Goal: Task Accomplishment & Management: Manage account settings

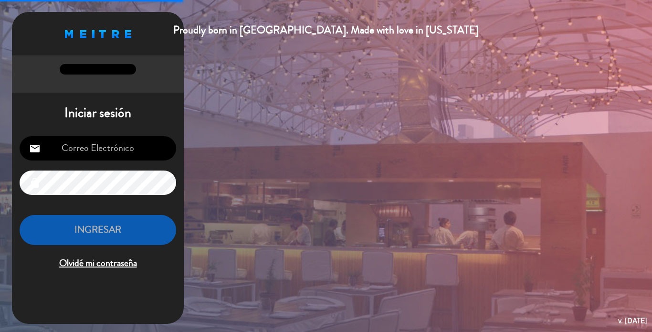
click at [130, 146] on input "email" at bounding box center [98, 148] width 157 height 24
paste input "[EMAIL_ADDRESS][DOMAIN_NAME]"
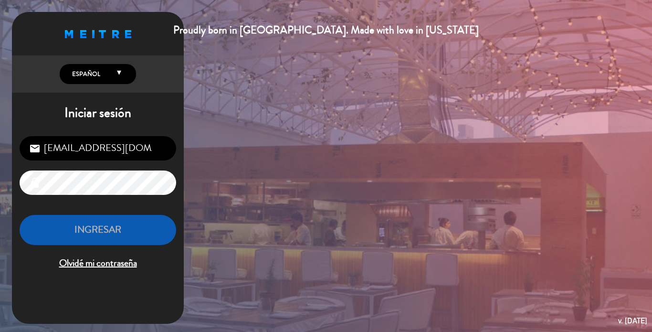
type input "[EMAIL_ADDRESS][DOMAIN_NAME]"
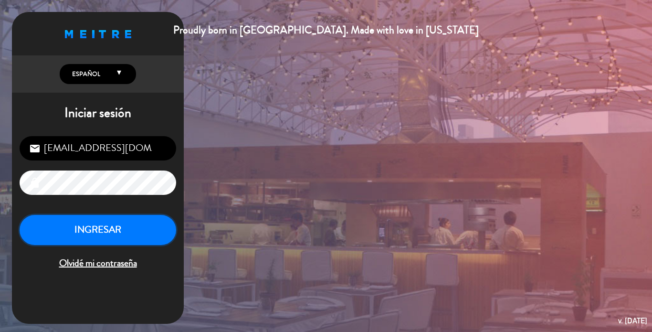
click at [108, 234] on button "INGRESAR" at bounding box center [98, 230] width 157 height 30
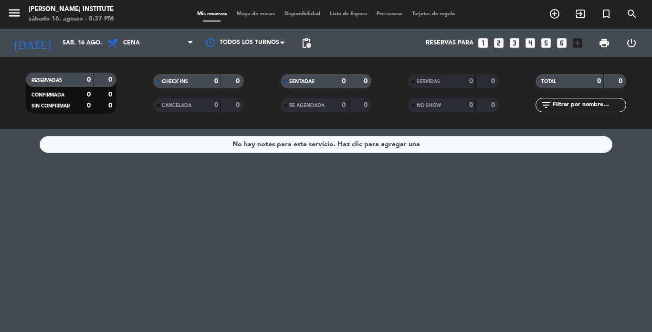
click at [254, 16] on span "Mapa de mesas" at bounding box center [256, 13] width 48 height 5
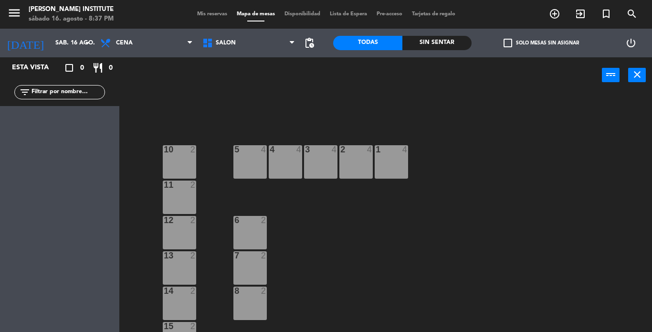
click at [213, 15] on span "Mis reservas" at bounding box center [212, 13] width 40 height 5
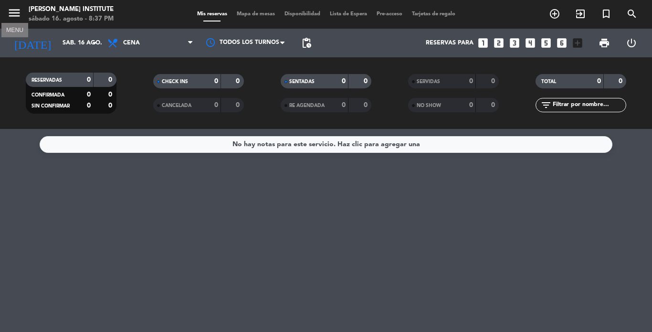
click at [16, 9] on icon "menu" at bounding box center [14, 13] width 14 height 14
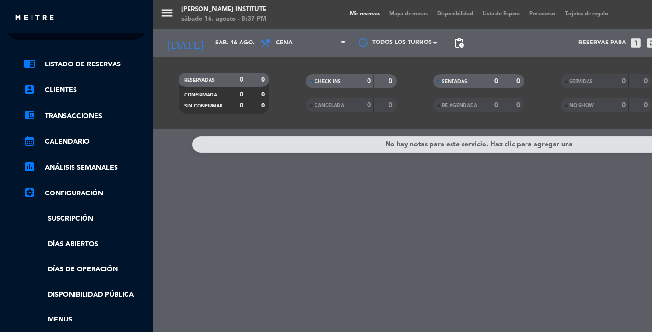
scroll to position [17, 0]
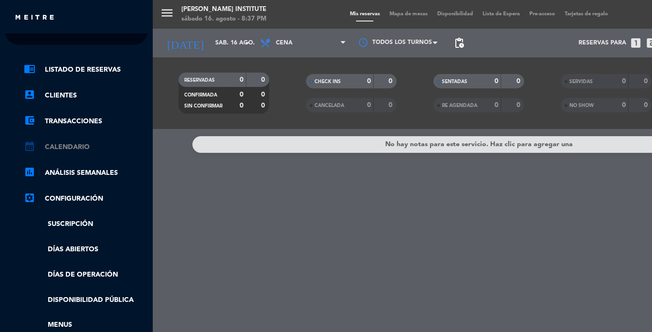
click at [72, 147] on link "calendar_month Calendario" at bounding box center [86, 146] width 124 height 11
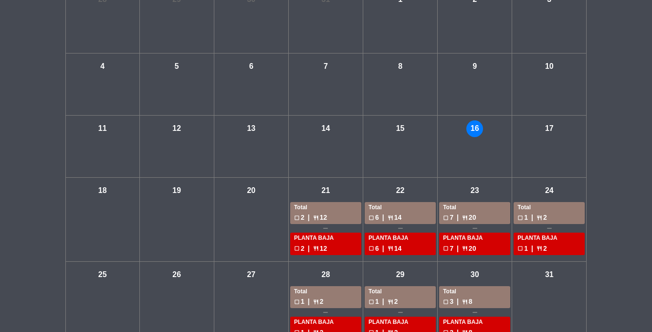
scroll to position [109, 0]
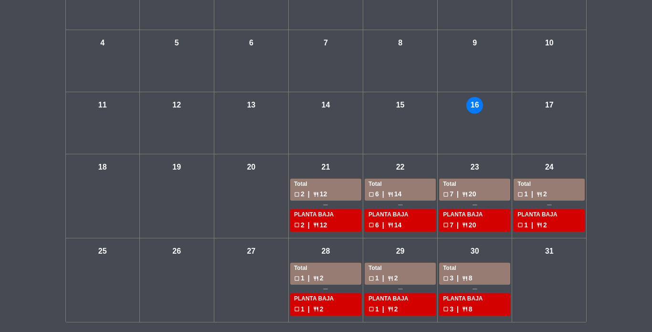
click at [327, 215] on div "PLANTA BAJA" at bounding box center [326, 215] width 64 height 10
click at [306, 222] on div "check_box_outline_blank 2 | restaurant 12" at bounding box center [326, 225] width 64 height 11
click at [321, 225] on div "check_box_outline_blank 2 | restaurant 12" at bounding box center [326, 225] width 64 height 11
click at [338, 215] on div "PLANTA BAJA" at bounding box center [326, 215] width 64 height 10
click at [337, 189] on div "check_box_outline_blank 2 | restaurant 12" at bounding box center [326, 194] width 64 height 11
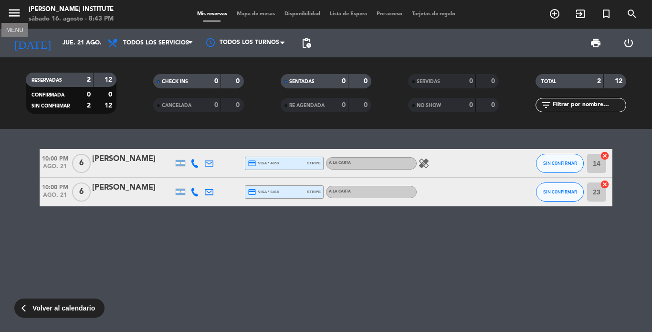
click at [15, 15] on icon "menu" at bounding box center [14, 13] width 14 height 14
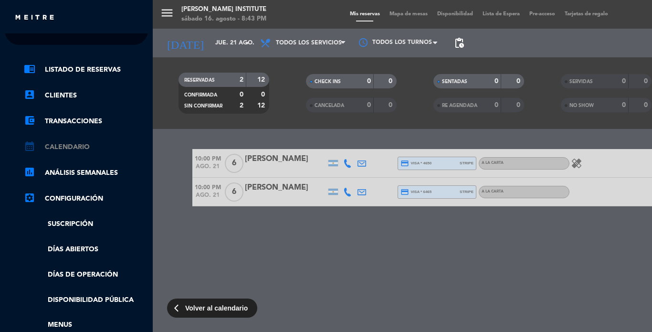
click at [56, 149] on link "calendar_month Calendario" at bounding box center [86, 146] width 124 height 11
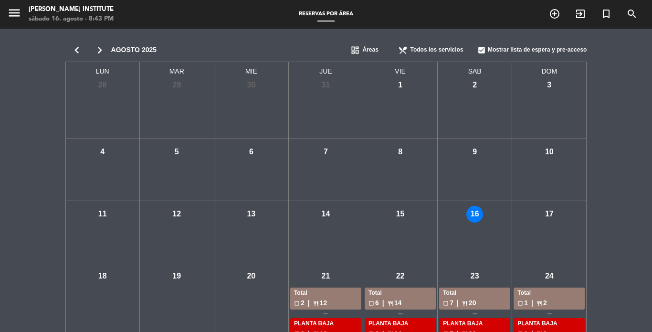
scroll to position [109, 0]
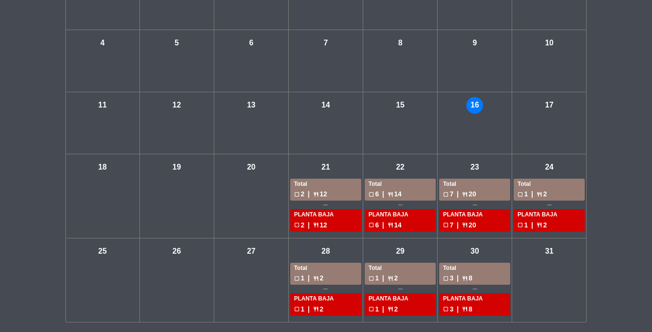
click at [532, 214] on div "PLANTA BAJA" at bounding box center [550, 215] width 64 height 10
click at [543, 184] on div "Total" at bounding box center [550, 185] width 64 height 10
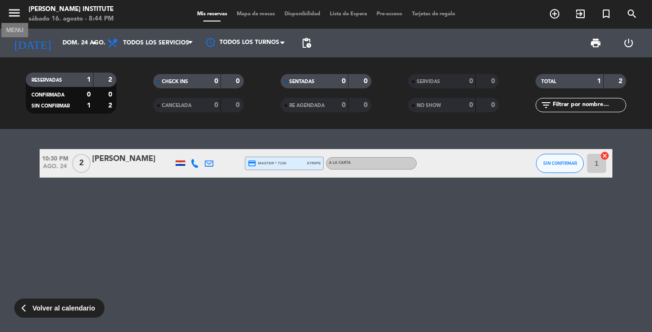
click at [17, 17] on icon "menu" at bounding box center [14, 13] width 14 height 14
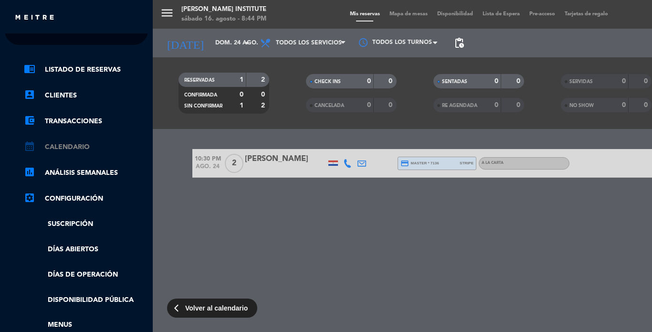
click at [75, 148] on link "calendar_month Calendario" at bounding box center [86, 146] width 124 height 11
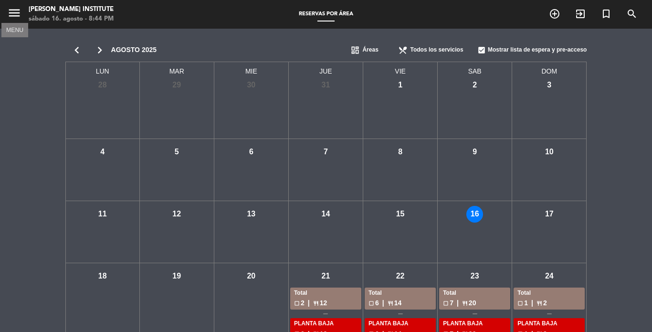
click at [18, 15] on icon "menu" at bounding box center [14, 13] width 14 height 14
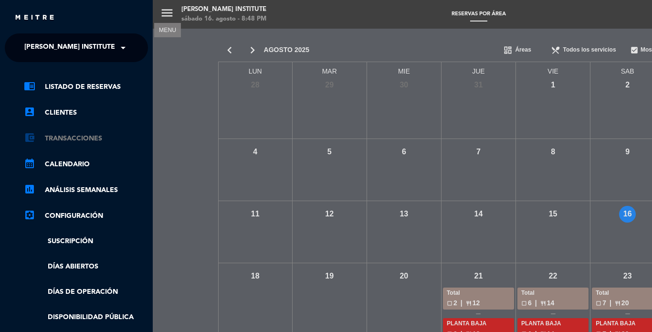
click at [79, 134] on link "account_balance_wallet Transacciones" at bounding box center [86, 138] width 124 height 11
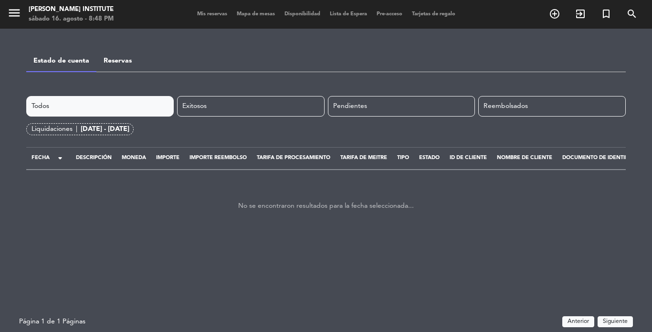
click at [207, 16] on span "Mis reservas" at bounding box center [212, 13] width 40 height 5
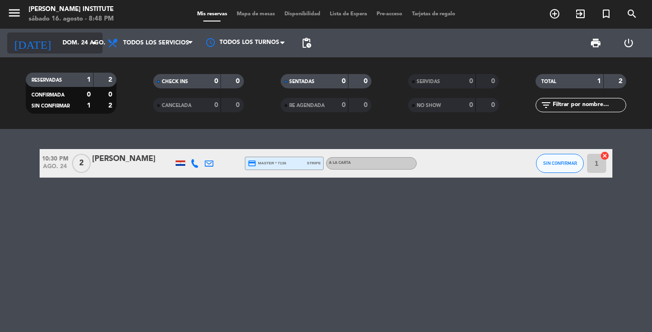
click at [71, 44] on input "dom. 24 ago." at bounding box center [98, 43] width 81 height 16
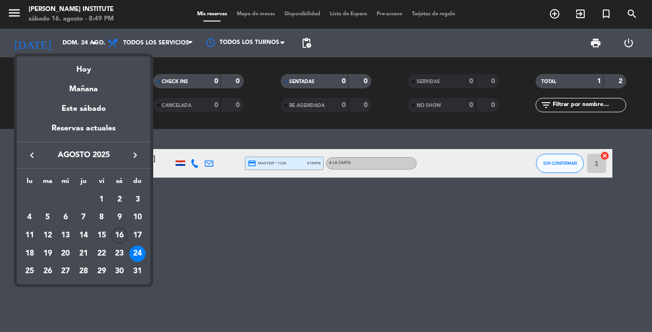
click at [119, 234] on div "16" at bounding box center [119, 235] width 16 height 16
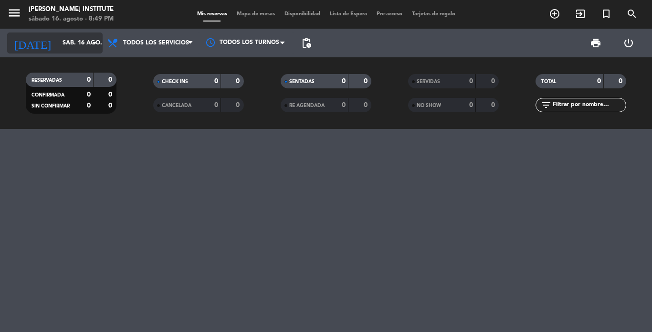
click at [81, 43] on input "sáb. 16 ago." at bounding box center [98, 43] width 81 height 16
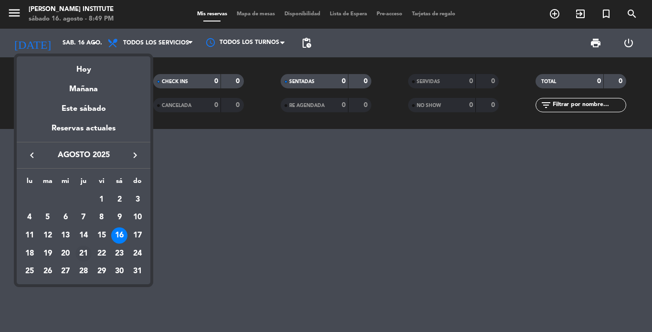
click at [85, 250] on div "21" at bounding box center [83, 253] width 16 height 16
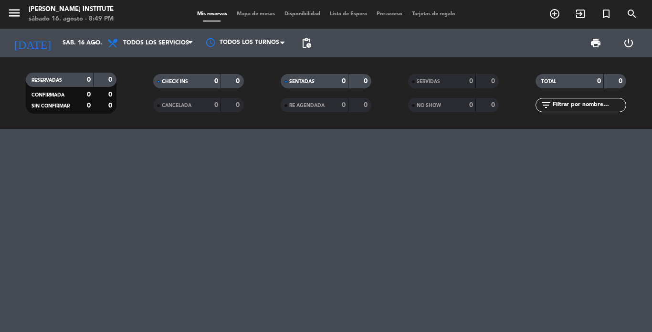
type input "jue. 21 ago."
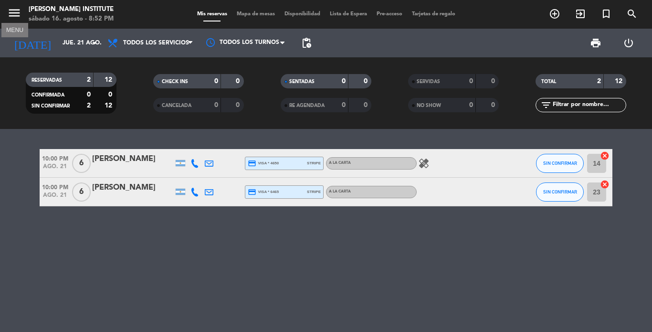
click at [20, 15] on icon "menu" at bounding box center [14, 13] width 14 height 14
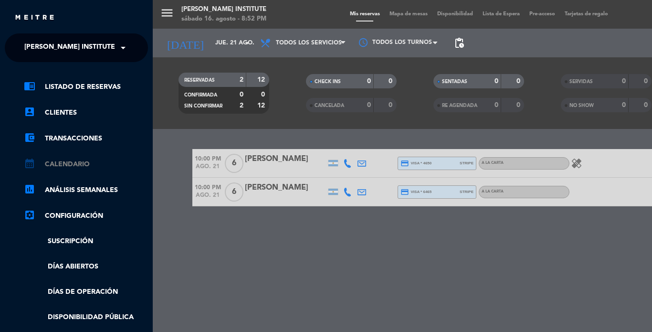
click at [90, 165] on link "calendar_month Calendario" at bounding box center [86, 164] width 124 height 11
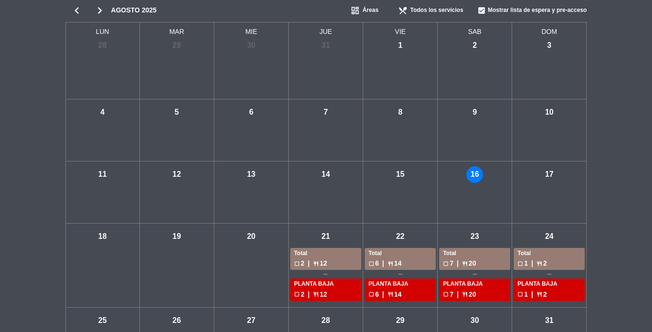
scroll to position [96, 0]
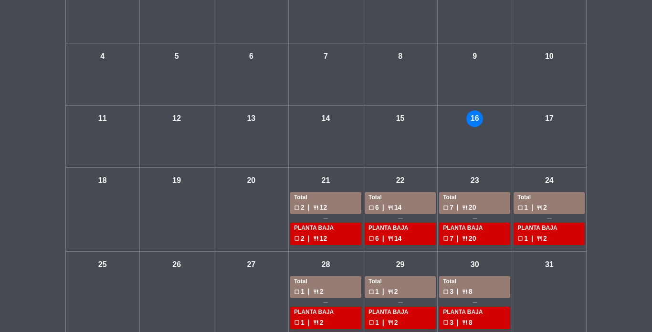
click at [538, 226] on div "PLANTA BAJA" at bounding box center [550, 229] width 64 height 10
click at [529, 197] on div "Total" at bounding box center [550, 198] width 64 height 10
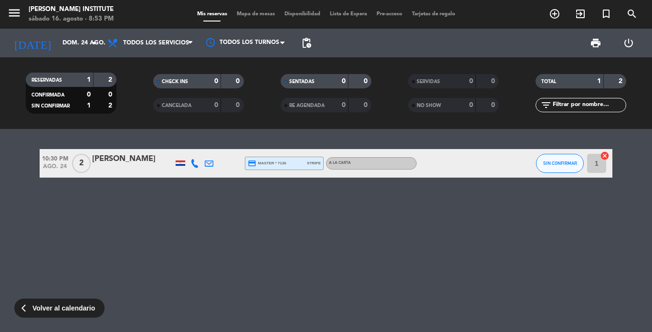
click at [485, 169] on div at bounding box center [460, 163] width 86 height 28
click at [556, 168] on button "SIN CONFIRMAR" at bounding box center [560, 163] width 48 height 19
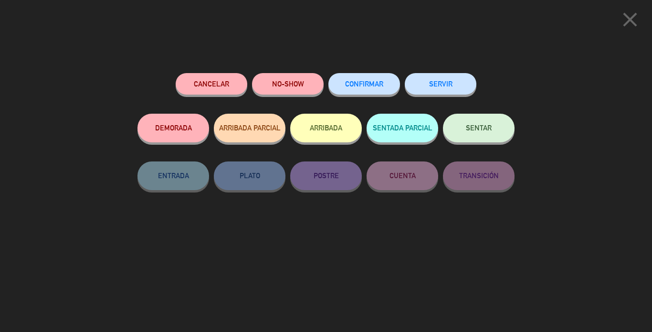
click at [633, 20] on icon "close" at bounding box center [630, 20] width 24 height 24
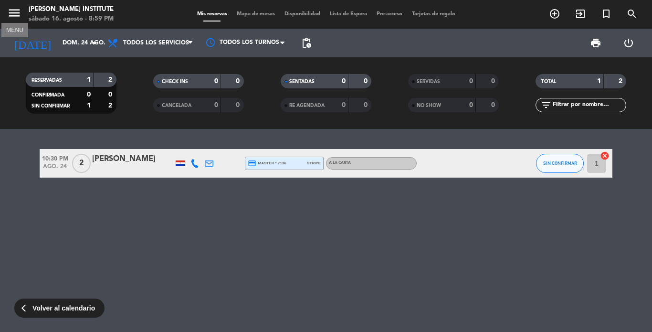
click at [18, 13] on icon "menu" at bounding box center [14, 13] width 14 height 14
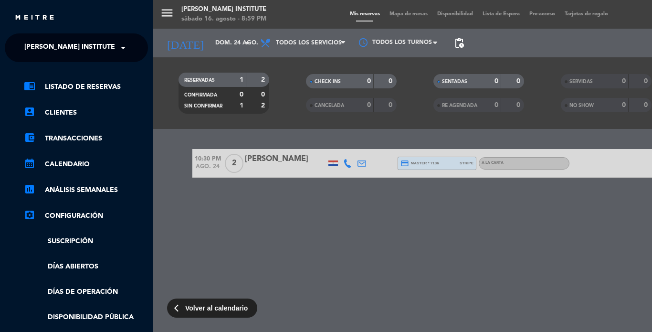
click at [32, 16] on img at bounding box center [34, 17] width 41 height 7
click at [169, 10] on div "menu [PERSON_NAME] Institute sábado 16. agosto - 8:59 PM Mis reservas Mapa de m…" at bounding box center [479, 166] width 652 height 332
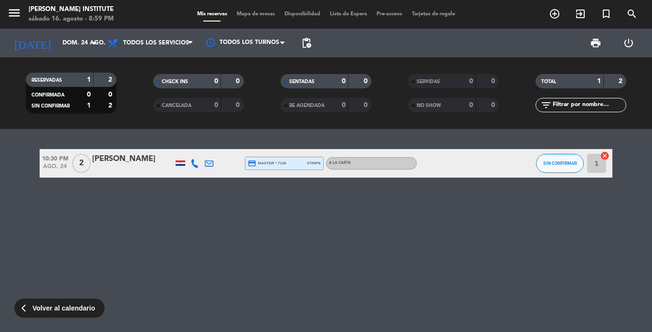
click at [260, 17] on span "Mapa de mesas" at bounding box center [256, 13] width 48 height 5
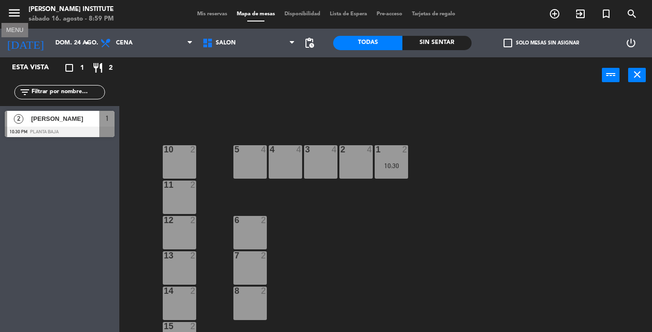
click at [12, 15] on icon "menu" at bounding box center [14, 13] width 14 height 14
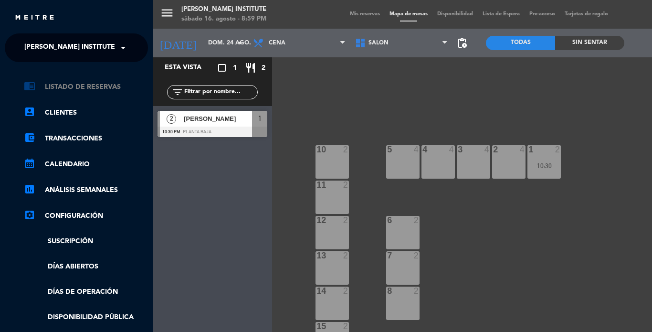
click at [67, 90] on link "chrome_reader_mode Listado de Reservas" at bounding box center [86, 86] width 124 height 11
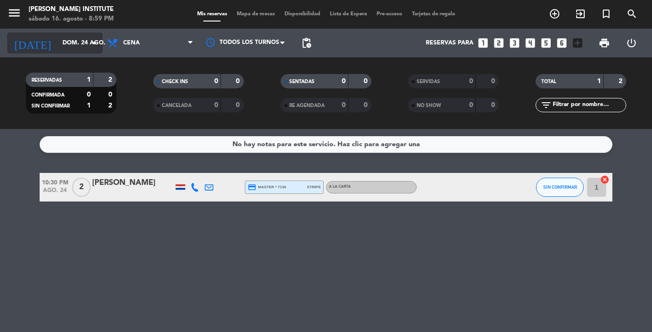
click at [85, 41] on input "dom. 24 ago." at bounding box center [98, 43] width 81 height 16
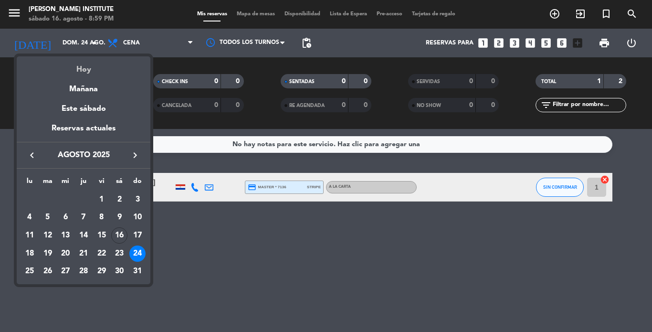
click at [85, 71] on div "Hoy" at bounding box center [84, 66] width 134 height 20
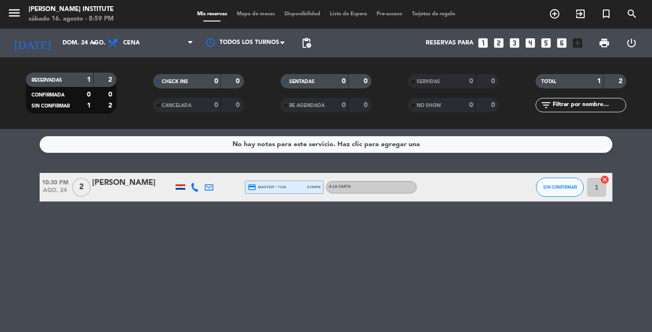
type input "sáb. 16 ago."
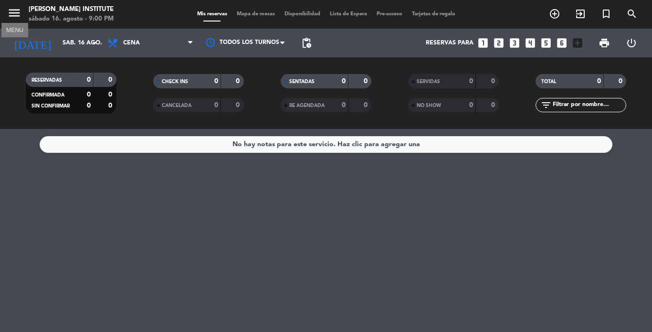
click at [21, 17] on icon "menu" at bounding box center [14, 13] width 14 height 14
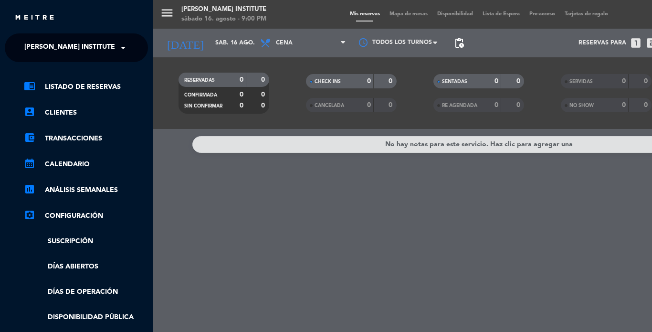
click at [170, 9] on div "menu [PERSON_NAME] Institute sábado 16. agosto - 9:00 PM Mis reservas Mapa de m…" at bounding box center [479, 166] width 652 height 332
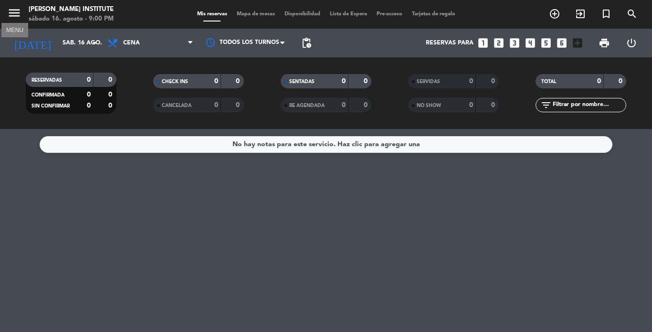
click at [16, 15] on icon "menu" at bounding box center [14, 13] width 14 height 14
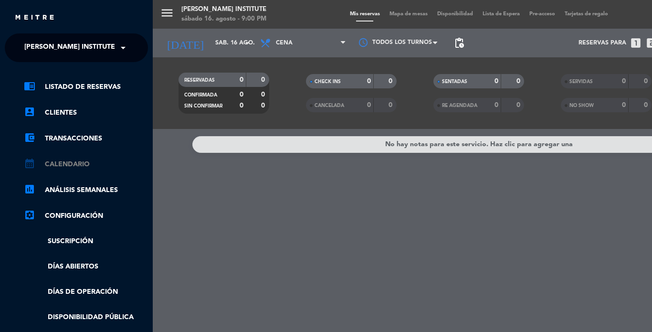
click at [71, 162] on link "calendar_month Calendario" at bounding box center [86, 164] width 124 height 11
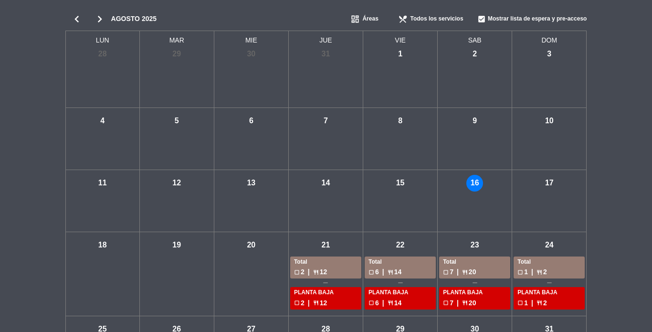
scroll to position [48, 0]
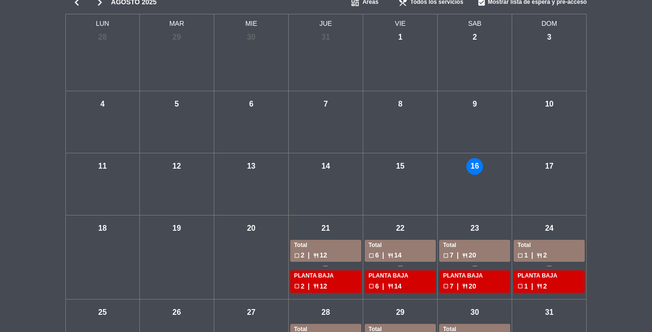
click at [535, 242] on div "Total" at bounding box center [550, 246] width 64 height 10
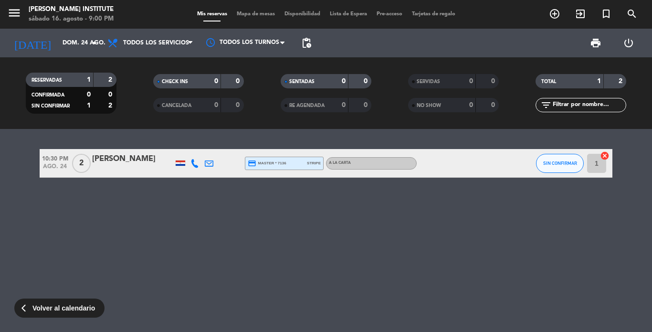
click at [119, 161] on div "[PERSON_NAME]" at bounding box center [132, 159] width 81 height 12
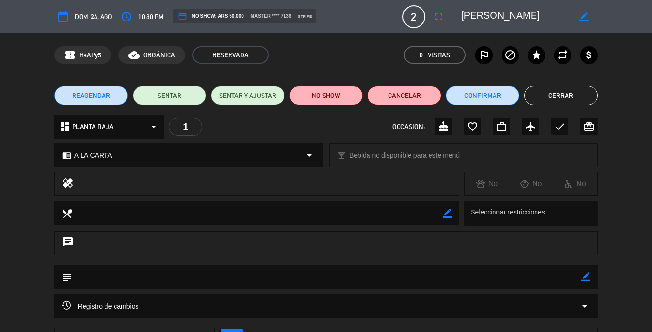
click at [76, 14] on span "dom. 24, ago." at bounding box center [94, 16] width 38 height 11
click at [236, 55] on span "RESERVADA" at bounding box center [230, 54] width 76 height 17
click at [554, 99] on button "Cerrar" at bounding box center [561, 95] width 74 height 19
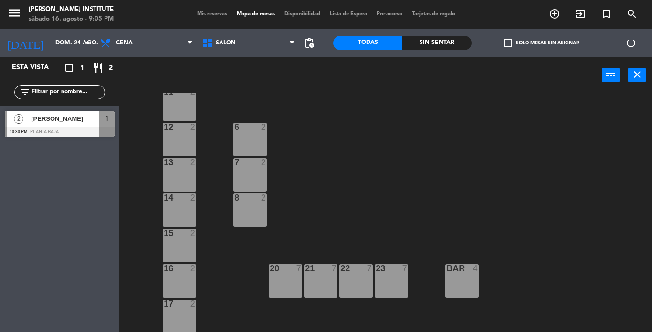
scroll to position [94, 0]
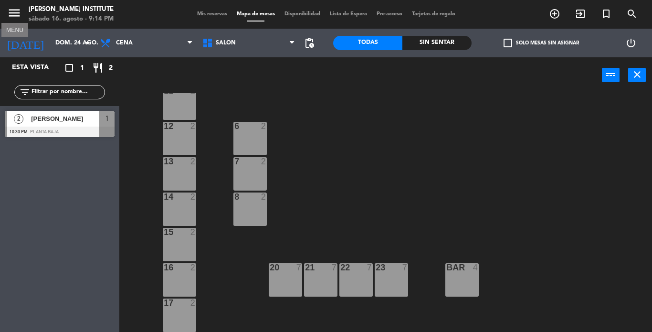
click at [15, 11] on icon "menu" at bounding box center [14, 13] width 14 height 14
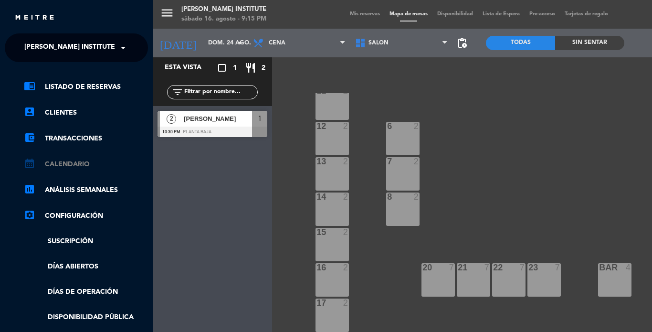
click at [68, 166] on link "calendar_month Calendario" at bounding box center [86, 164] width 124 height 11
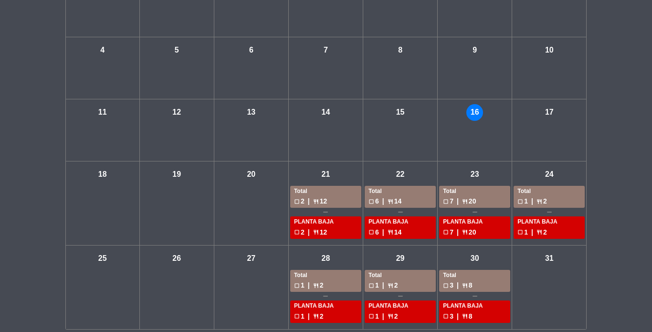
scroll to position [109, 0]
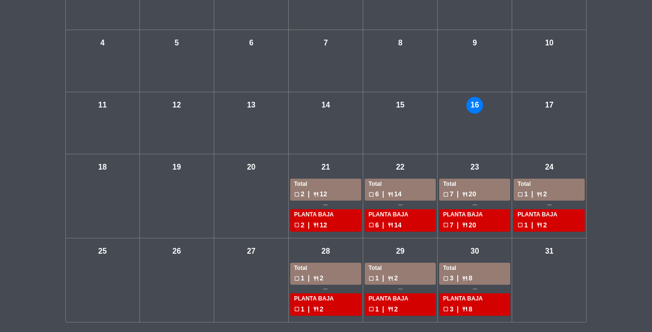
click at [531, 215] on div "PLANTA BAJA" at bounding box center [550, 215] width 64 height 10
click at [537, 179] on div "Total check_box_outline_blank 1 | restaurant 2" at bounding box center [549, 190] width 71 height 22
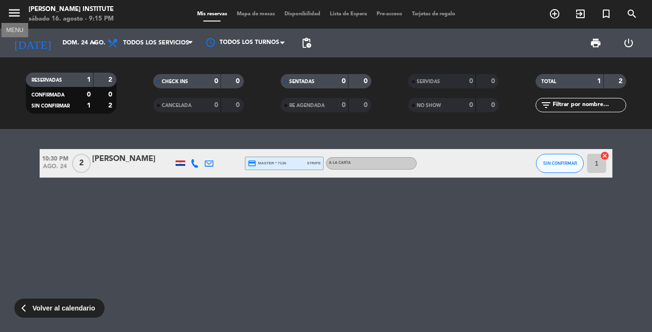
click at [14, 13] on icon "menu" at bounding box center [14, 13] width 14 height 14
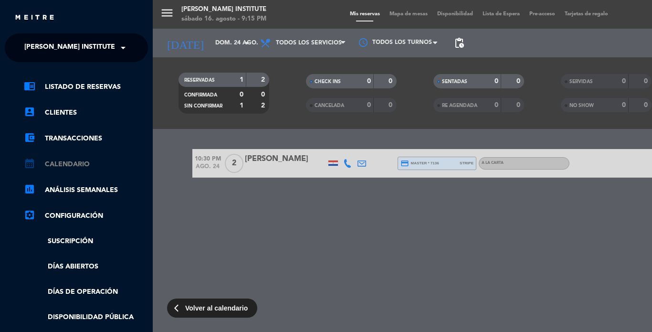
click at [69, 163] on link "calendar_month Calendario" at bounding box center [86, 164] width 124 height 11
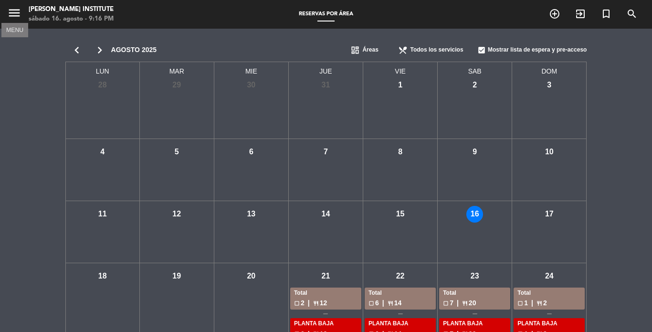
click at [13, 10] on icon "menu" at bounding box center [14, 13] width 14 height 14
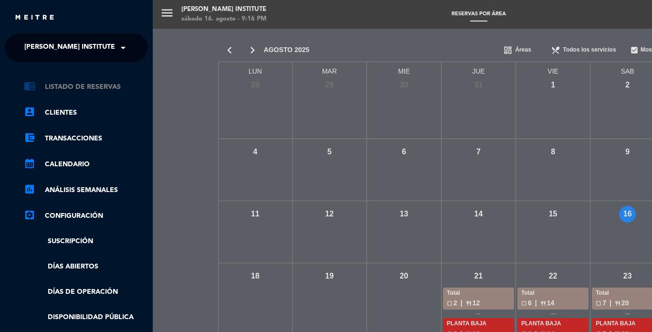
click at [69, 92] on link "chrome_reader_mode Listado de Reservas" at bounding box center [86, 86] width 124 height 11
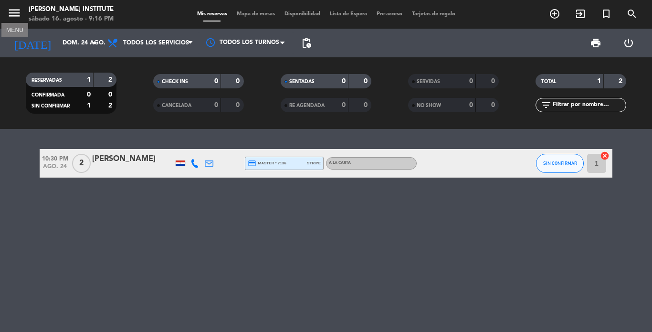
click at [19, 16] on icon "menu" at bounding box center [14, 13] width 14 height 14
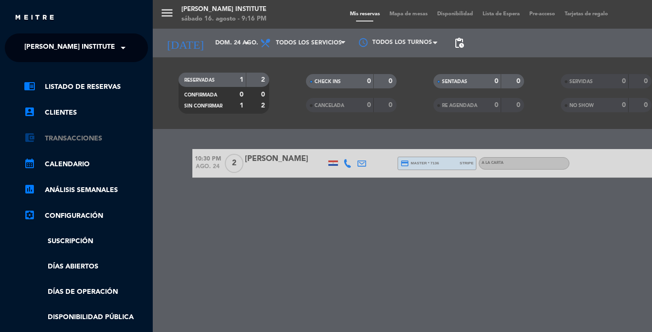
click at [57, 140] on link "account_balance_wallet Transacciones" at bounding box center [86, 138] width 124 height 11
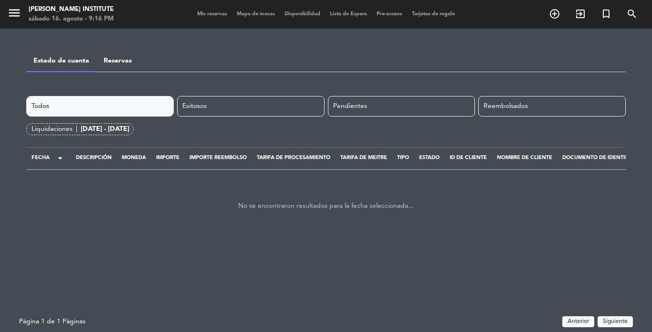
click at [355, 12] on span "Lista de Espera" at bounding box center [348, 13] width 47 height 5
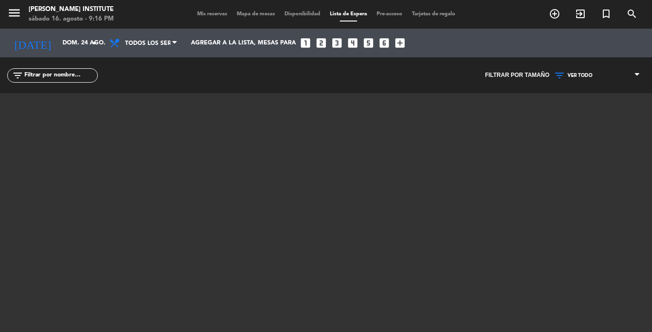
click at [290, 14] on span "Disponibilidad" at bounding box center [302, 13] width 45 height 5
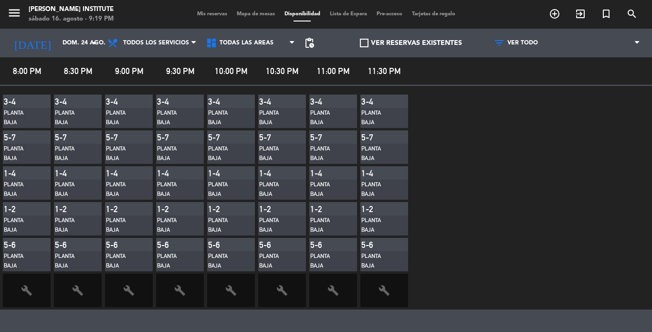
click at [204, 13] on span "Mis reservas" at bounding box center [212, 13] width 40 height 5
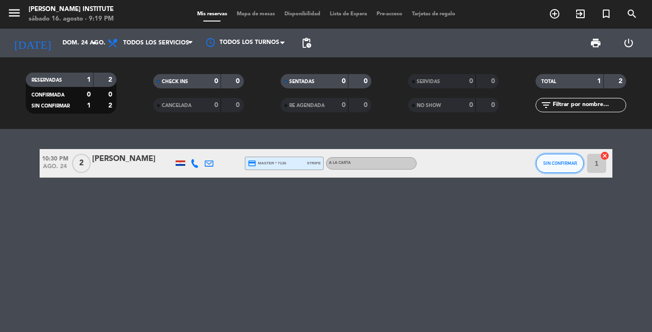
click at [565, 163] on span "SIN CONFIRMAR" at bounding box center [560, 162] width 34 height 5
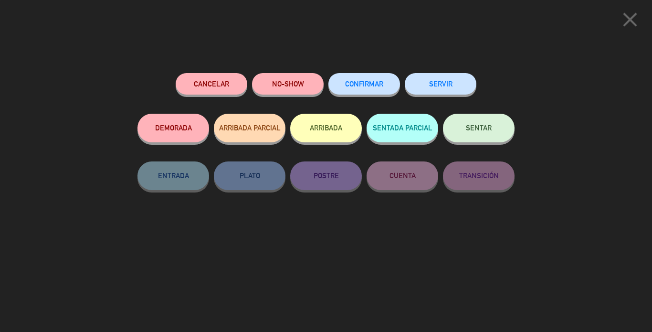
click at [627, 19] on icon "close" at bounding box center [630, 20] width 24 height 24
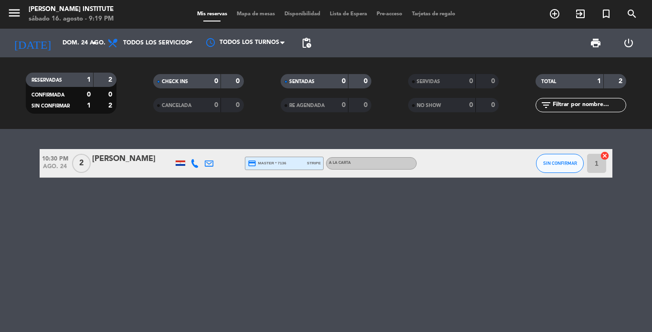
click at [115, 161] on div "[PERSON_NAME]" at bounding box center [132, 159] width 81 height 12
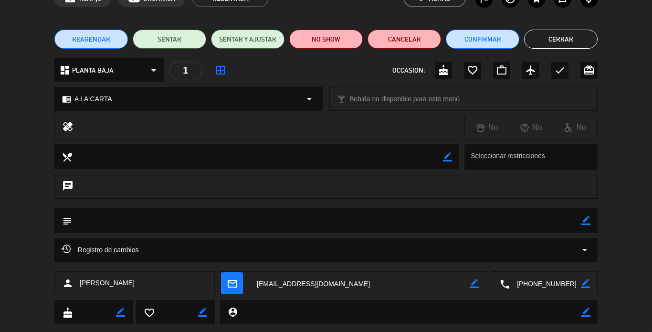
scroll to position [77, 0]
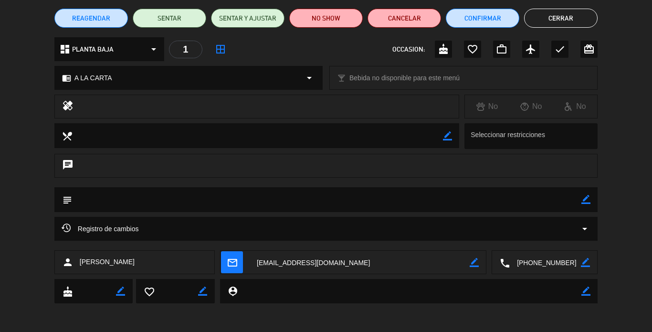
click at [628, 129] on div "local_dining border_color Seleccionar restricciones" at bounding box center [326, 138] width 652 height 31
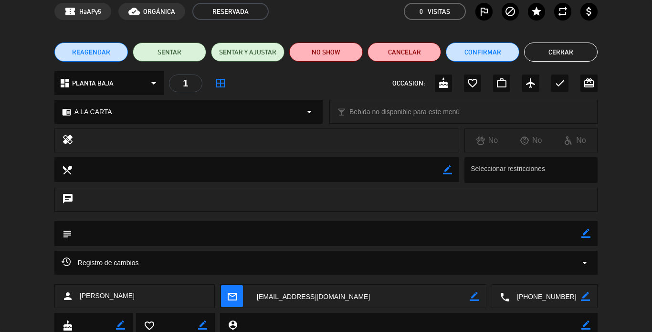
scroll to position [0, 0]
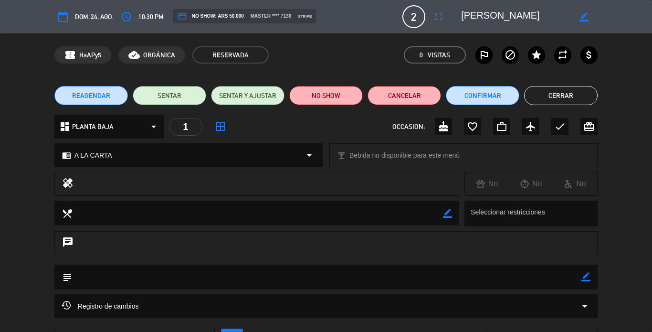
click at [549, 96] on button "Cerrar" at bounding box center [561, 95] width 74 height 19
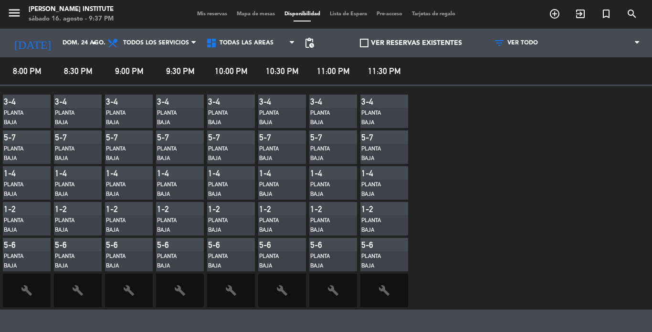
click at [200, 14] on span "Mis reservas" at bounding box center [212, 13] width 40 height 5
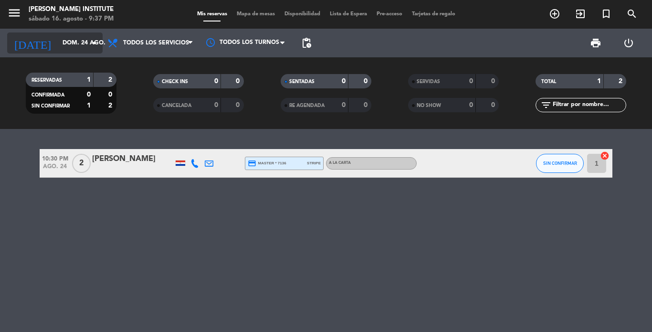
click at [78, 46] on input "dom. 24 ago." at bounding box center [98, 43] width 81 height 16
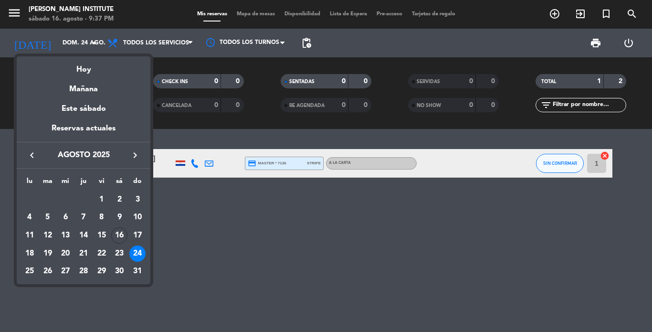
click at [254, 32] on div at bounding box center [326, 166] width 652 height 332
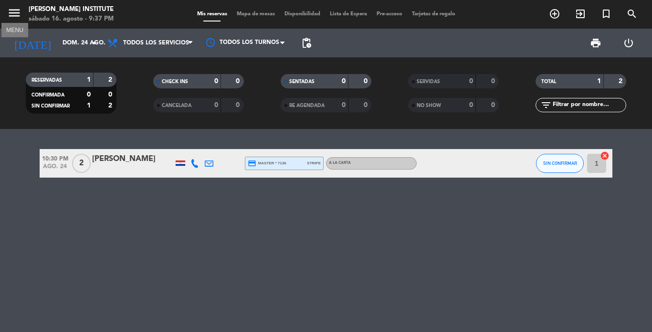
click at [19, 16] on icon "menu" at bounding box center [14, 13] width 14 height 14
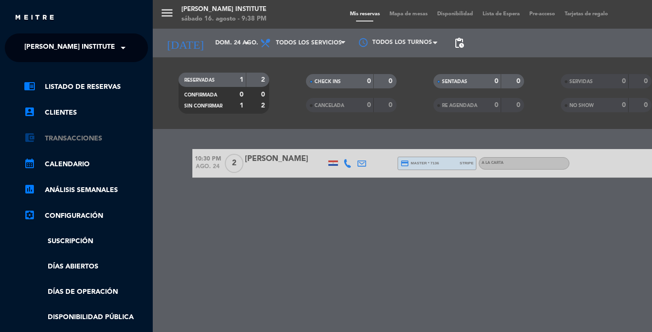
click at [82, 140] on link "account_balance_wallet Transacciones" at bounding box center [86, 138] width 124 height 11
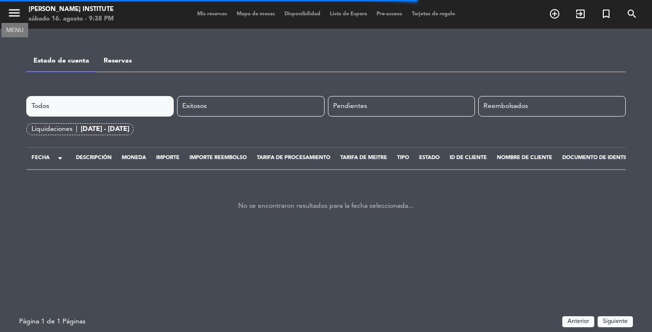
click at [12, 15] on icon "menu" at bounding box center [14, 13] width 14 height 14
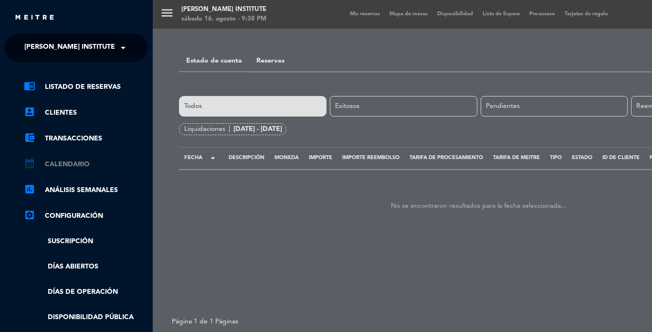
click at [64, 165] on link "calendar_month Calendario" at bounding box center [86, 164] width 124 height 11
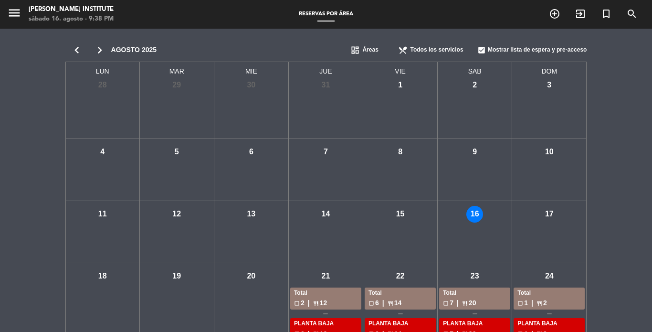
click at [99, 47] on icon "chevron_right" at bounding box center [99, 49] width 23 height 13
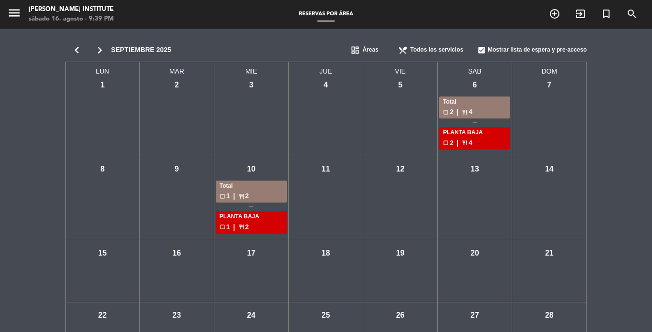
click at [101, 47] on icon "chevron_right" at bounding box center [99, 49] width 23 height 13
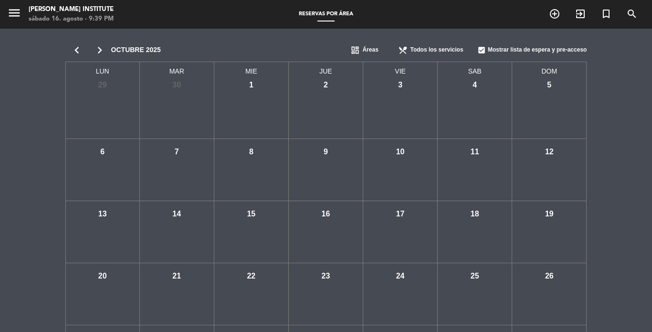
click at [71, 48] on icon "chevron_left" at bounding box center [76, 49] width 23 height 13
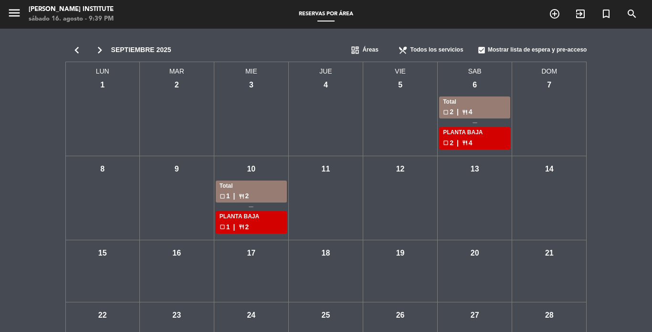
click at [246, 217] on div "PLANTA BAJA" at bounding box center [252, 217] width 64 height 10
click at [251, 184] on div "Total" at bounding box center [252, 186] width 64 height 10
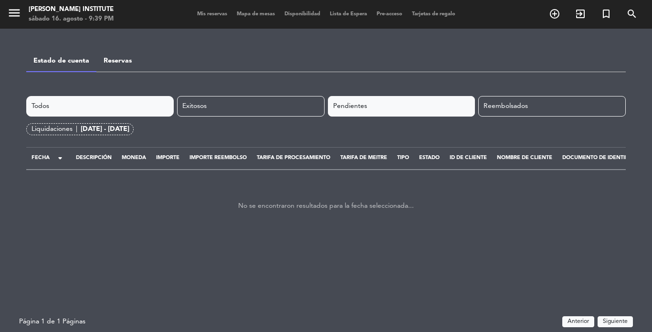
click at [373, 107] on div "Pendientes" at bounding box center [402, 106] width 148 height 21
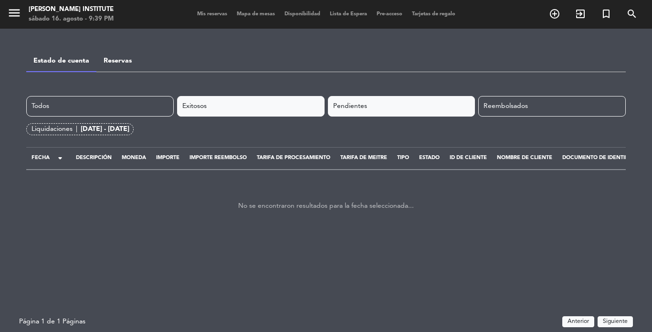
click at [281, 106] on div "Exitosos" at bounding box center [251, 106] width 148 height 21
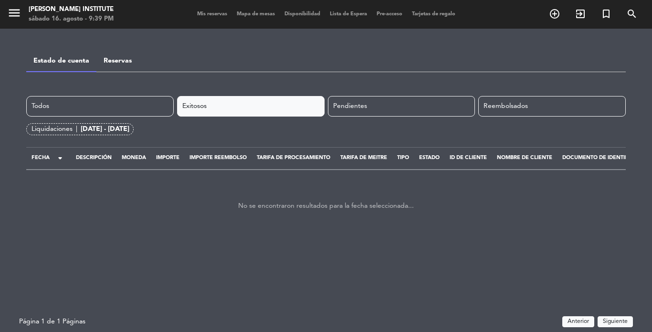
click at [64, 88] on div "menu [PERSON_NAME] Institute sábado 16. agosto - 9:39 PM Mis reservas Mapa de m…" at bounding box center [326, 166] width 652 height 332
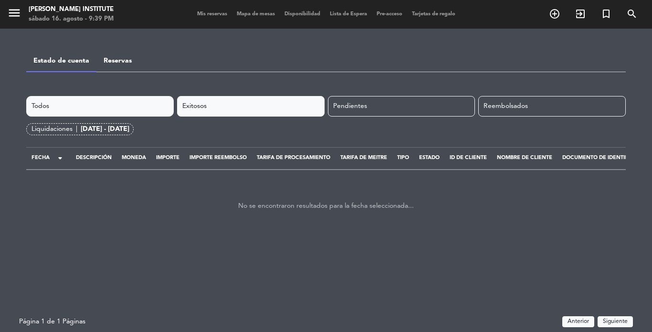
click at [75, 102] on div "Todos" at bounding box center [100, 106] width 148 height 21
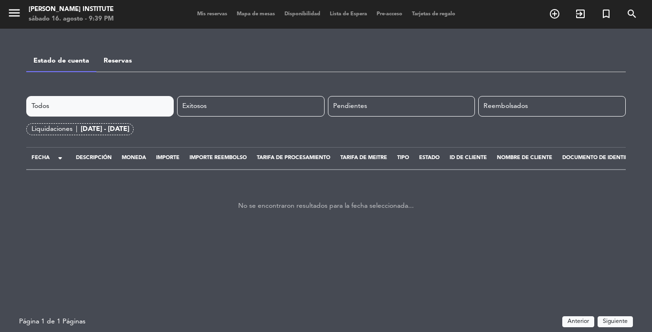
click at [104, 62] on link "Reservas" at bounding box center [118, 60] width 28 height 7
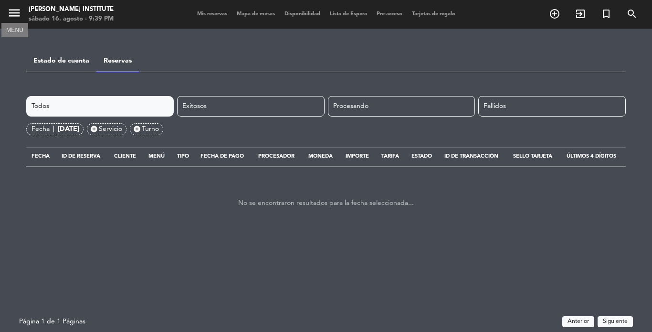
click at [13, 12] on icon "menu" at bounding box center [14, 13] width 14 height 14
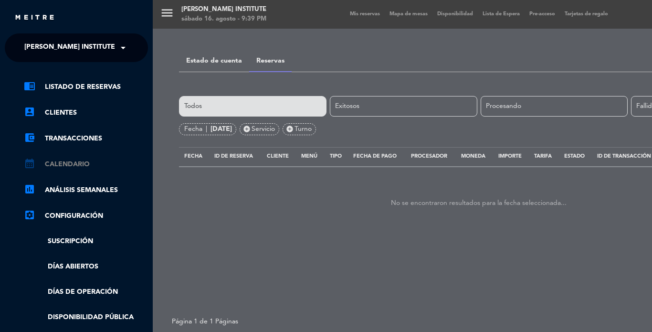
click at [66, 159] on link "calendar_month Calendario" at bounding box center [86, 164] width 124 height 11
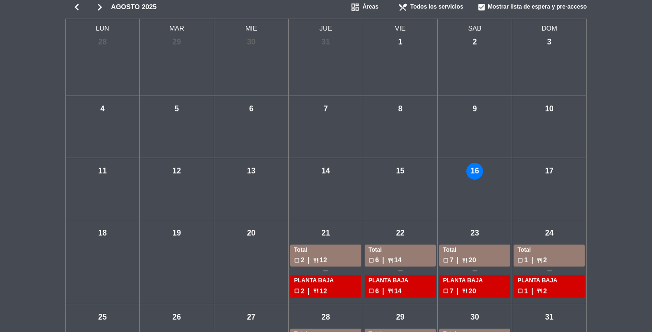
scroll to position [109, 0]
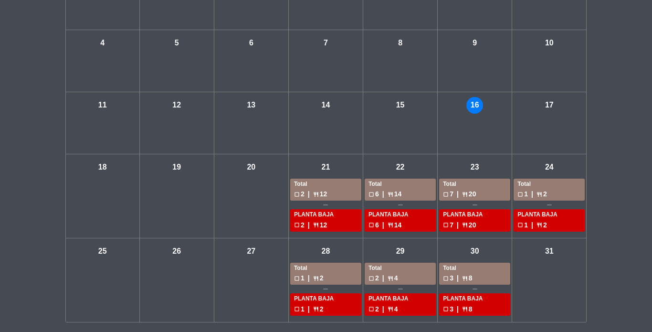
click at [456, 212] on div "PLANTA BAJA" at bounding box center [475, 215] width 64 height 10
click at [468, 216] on div "PLANTA BAJA" at bounding box center [475, 215] width 64 height 10
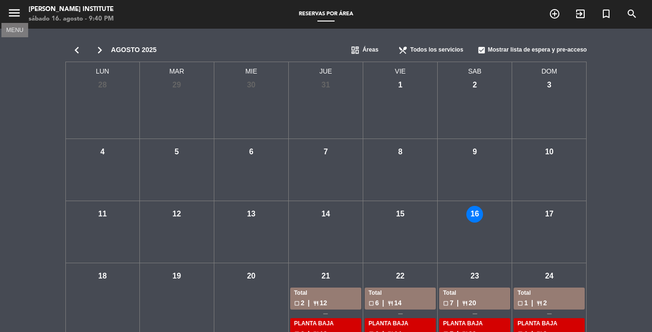
click at [16, 11] on icon "menu" at bounding box center [14, 13] width 14 height 14
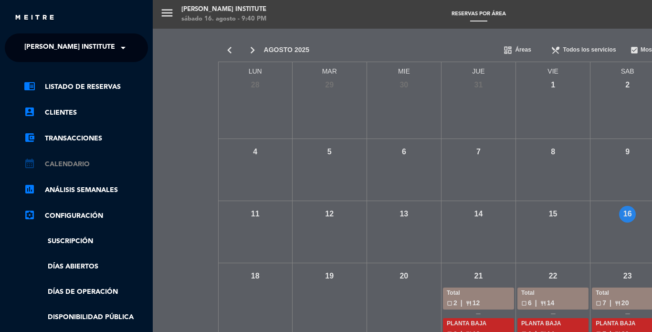
click at [75, 168] on link "calendar_month Calendario" at bounding box center [86, 164] width 124 height 11
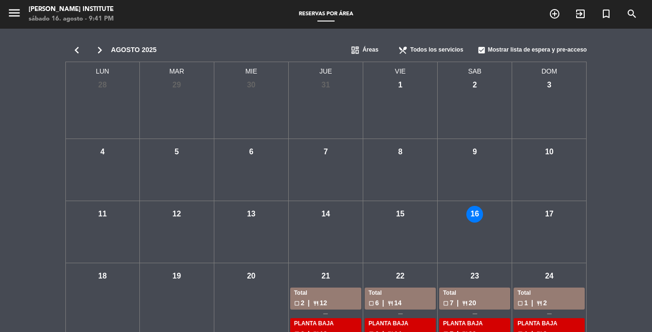
click at [366, 50] on span "Áreas" at bounding box center [370, 50] width 16 height 10
click at [365, 65] on span "Áreas" at bounding box center [370, 67] width 16 height 10
click at [367, 49] on span "Áreas" at bounding box center [370, 50] width 16 height 10
click at [418, 51] on span "Todos los servicios" at bounding box center [436, 50] width 53 height 10
click at [411, 79] on span "Cena" at bounding box center [408, 81] width 14 height 10
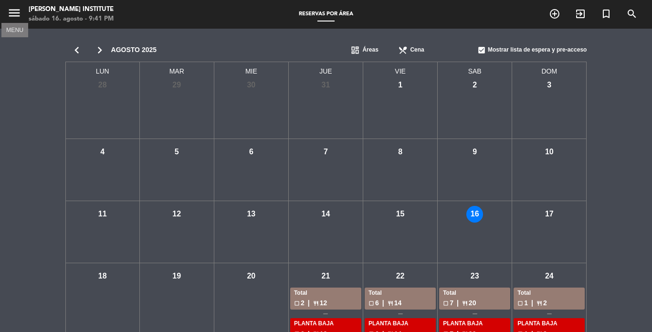
click at [17, 20] on icon "menu" at bounding box center [14, 13] width 14 height 14
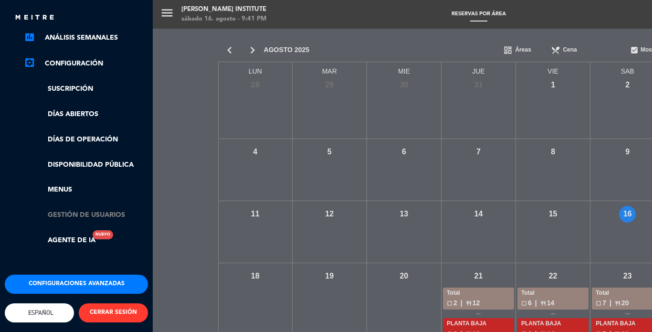
scroll to position [160, 0]
click at [81, 235] on link "Agente de IA Nuevo" at bounding box center [60, 240] width 72 height 11
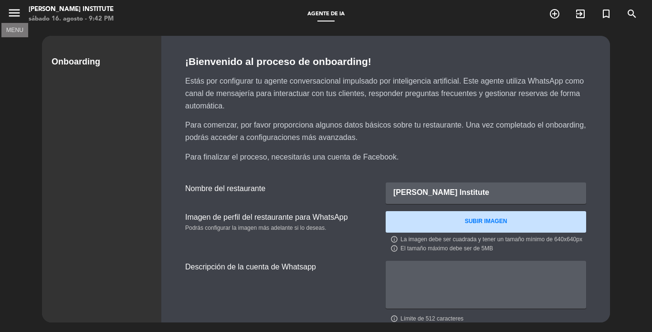
click at [21, 9] on icon "menu" at bounding box center [14, 13] width 14 height 14
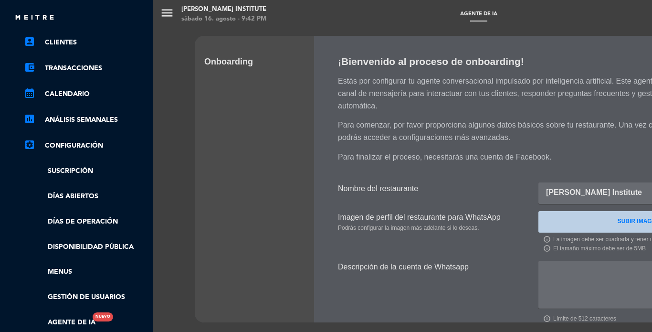
scroll to position [65, 0]
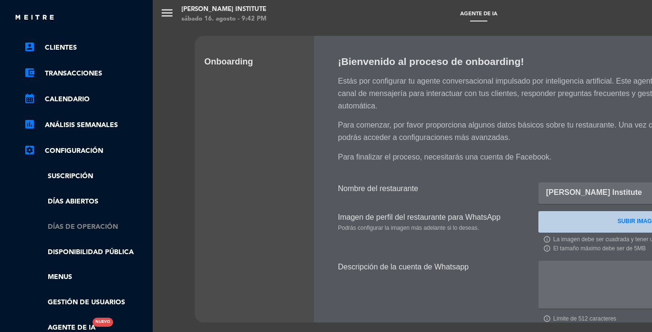
click at [71, 227] on link "Días de Operación" at bounding box center [86, 227] width 124 height 11
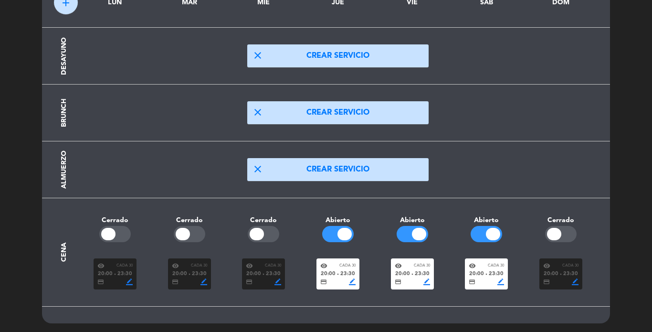
scroll to position [66, 0]
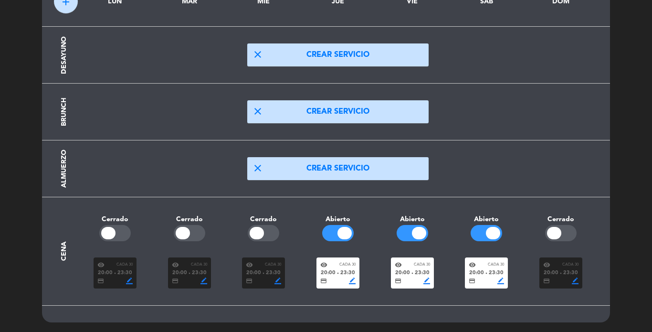
click at [321, 265] on span "visibility" at bounding box center [323, 264] width 7 height 7
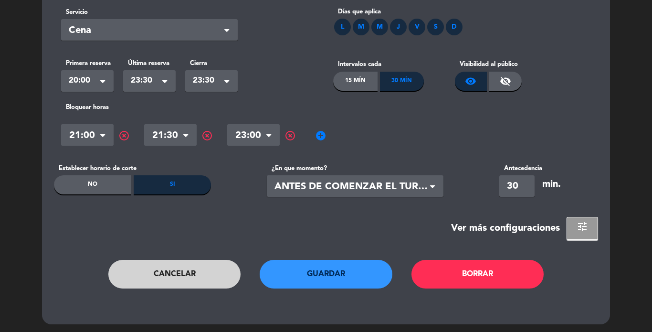
scroll to position [64, 0]
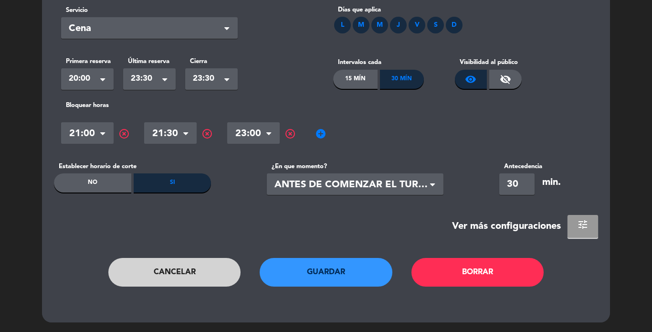
click at [575, 227] on button "tune" at bounding box center [583, 226] width 31 height 23
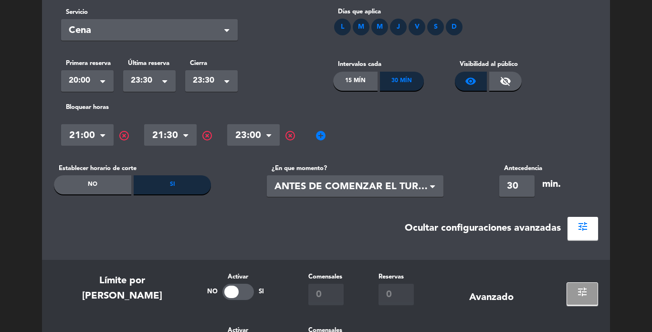
scroll to position [0, 0]
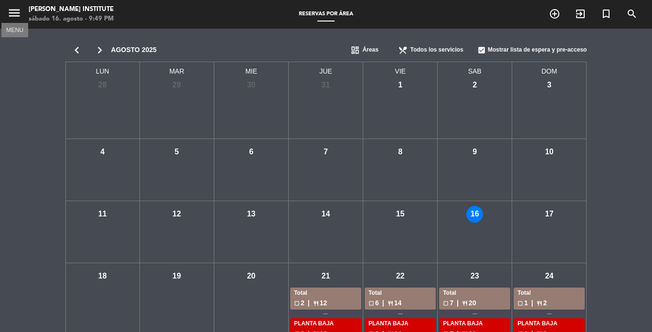
click at [20, 12] on icon "menu" at bounding box center [14, 13] width 14 height 14
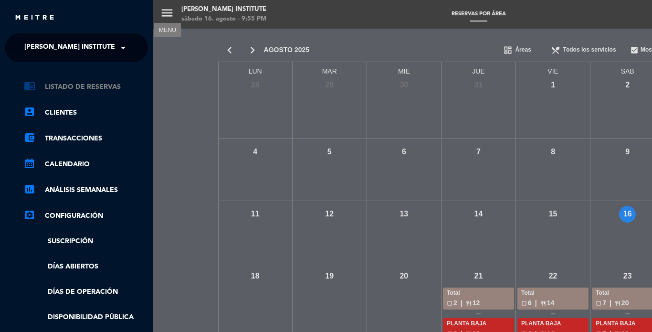
click at [61, 85] on link "chrome_reader_mode Listado de Reservas" at bounding box center [86, 86] width 124 height 11
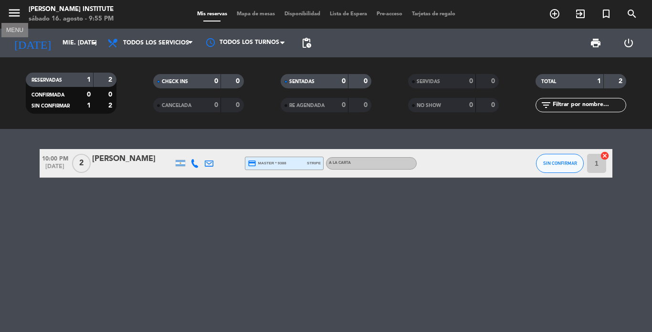
click at [16, 14] on icon "menu" at bounding box center [14, 13] width 14 height 14
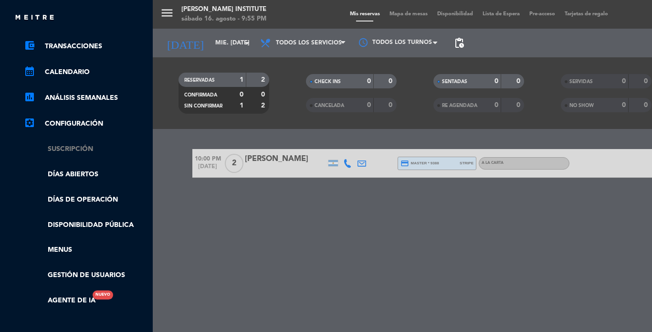
scroll to position [96, 0]
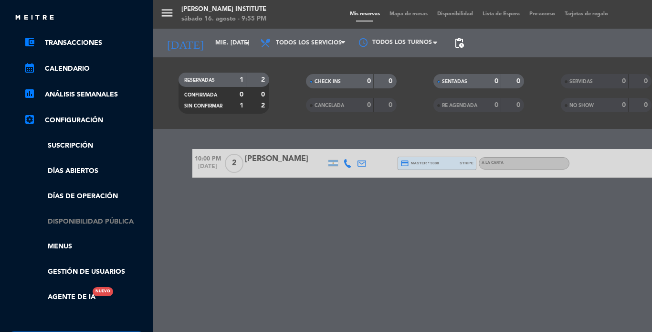
click at [84, 220] on link "Disponibilidad pública" at bounding box center [86, 221] width 124 height 11
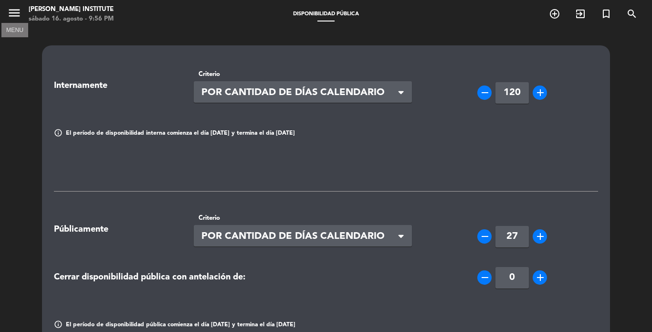
click at [17, 12] on icon "menu" at bounding box center [14, 13] width 14 height 14
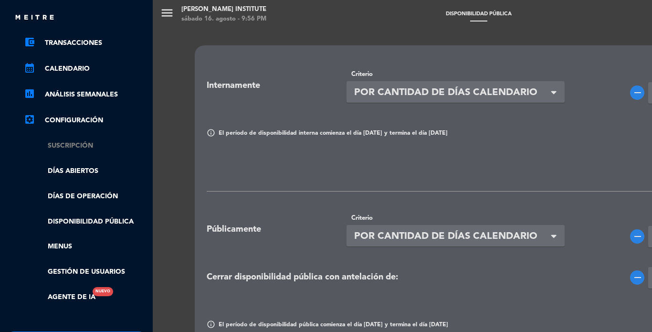
click at [61, 144] on link "Suscripción" at bounding box center [86, 145] width 124 height 11
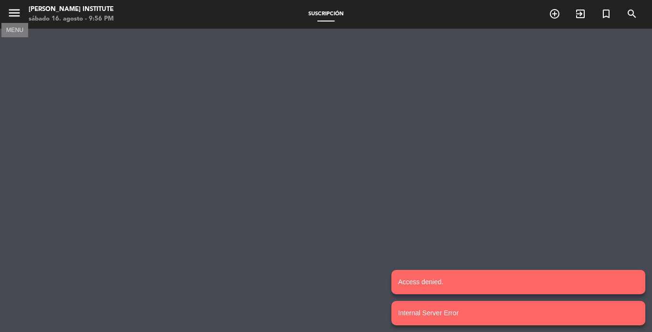
click at [13, 9] on icon "menu" at bounding box center [14, 13] width 14 height 14
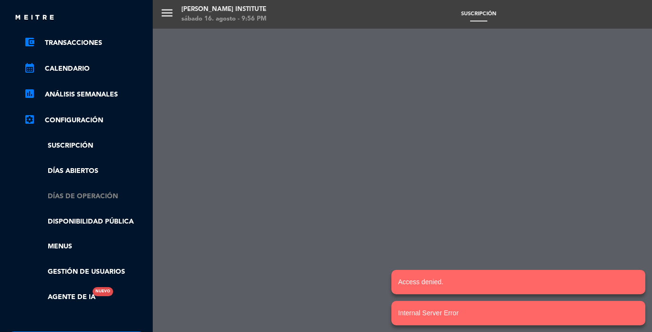
click at [72, 195] on link "Días de Operación" at bounding box center [86, 196] width 124 height 11
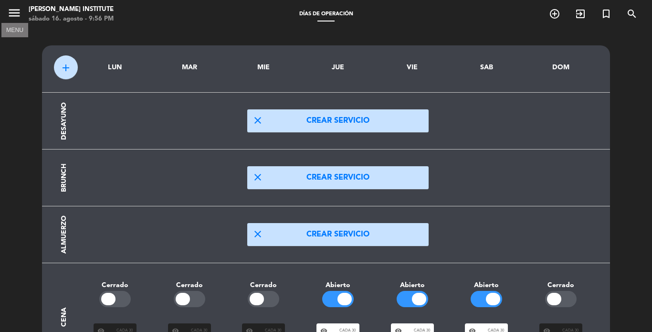
click at [16, 16] on icon "menu" at bounding box center [14, 13] width 14 height 14
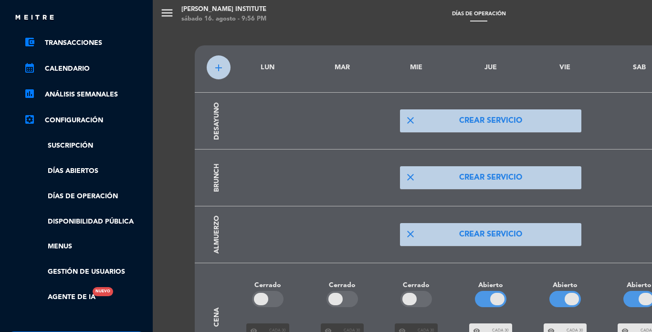
scroll to position [143, 0]
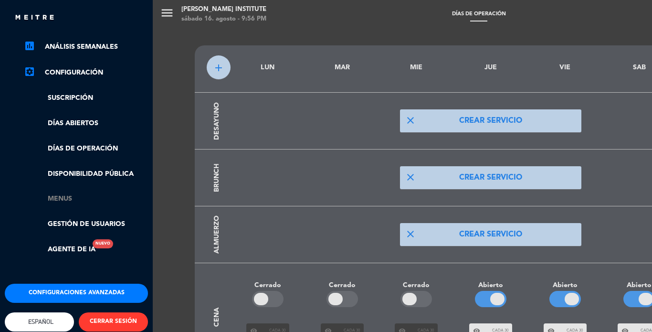
click at [62, 194] on link "Menus" at bounding box center [86, 198] width 124 height 11
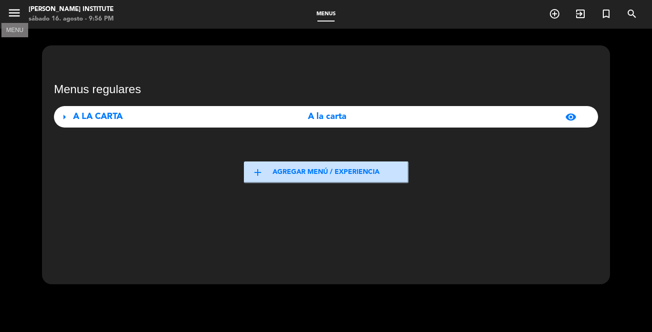
click at [18, 7] on icon "menu" at bounding box center [14, 13] width 14 height 14
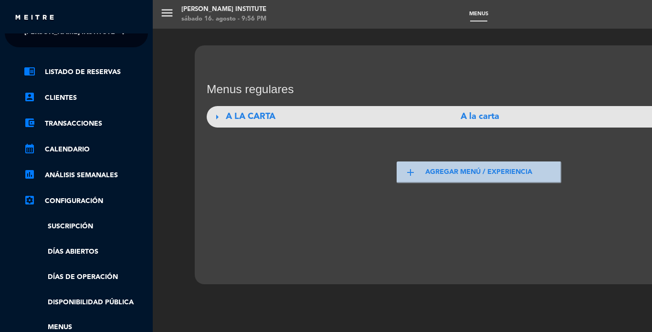
scroll to position [0, 0]
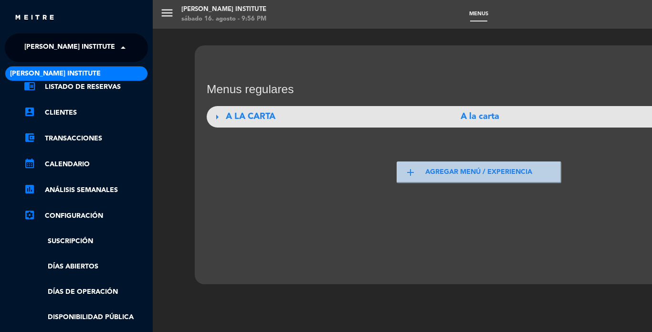
click at [125, 50] on span at bounding box center [125, 48] width 16 height 20
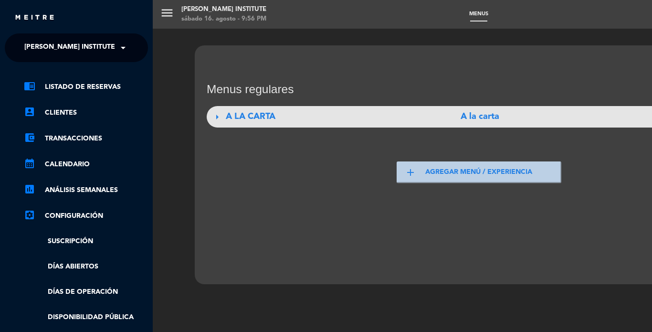
click at [122, 49] on span at bounding box center [125, 48] width 16 height 20
click at [73, 163] on link "calendar_month Calendario" at bounding box center [86, 164] width 124 height 11
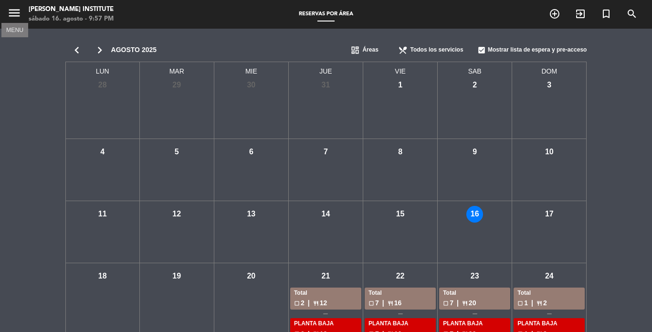
click at [17, 15] on icon "menu" at bounding box center [14, 13] width 14 height 14
